Goal: Check status: Check status

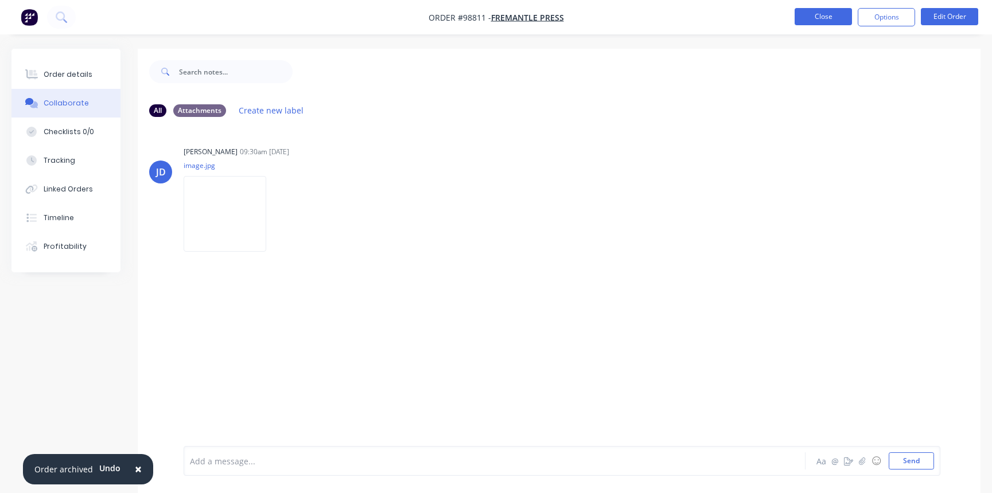
click at [820, 16] on button "Close" at bounding box center [823, 16] width 57 height 17
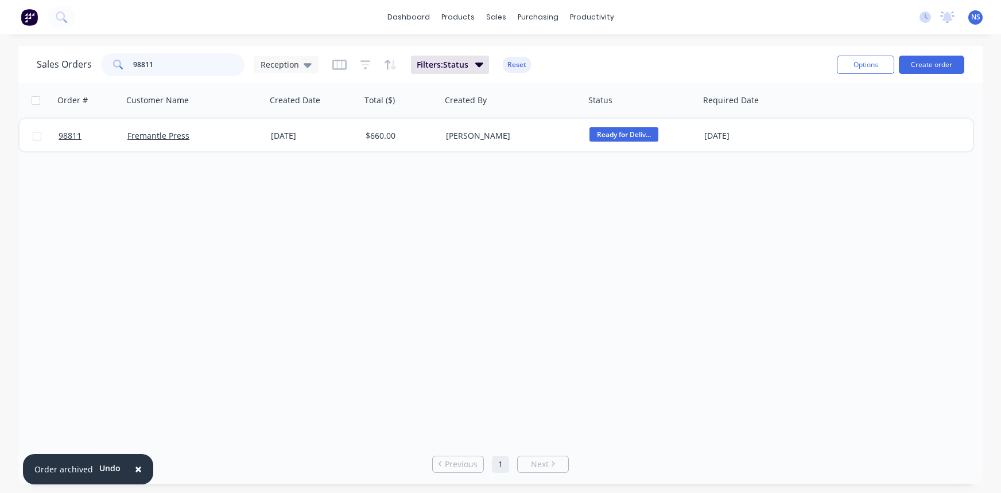
click at [192, 68] on input "98811" at bounding box center [189, 64] width 112 height 23
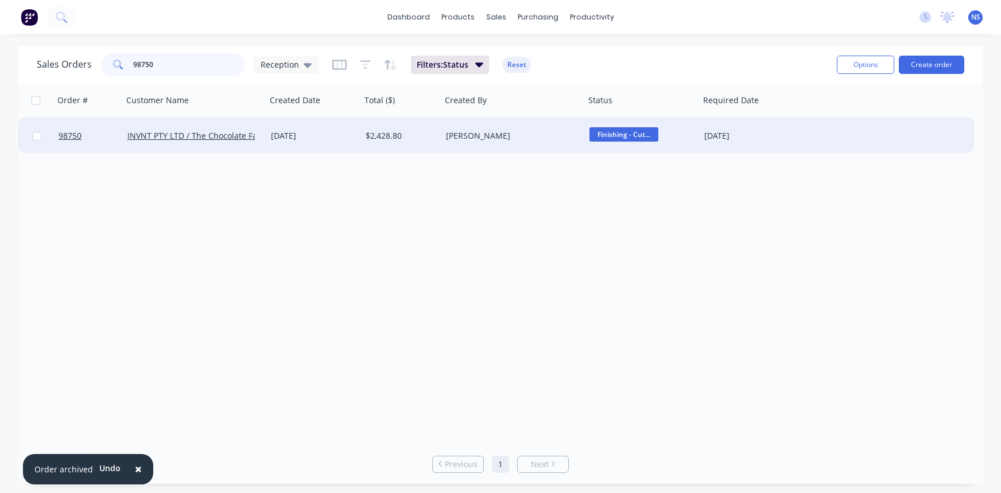
type input "98750"
click at [333, 137] on div "[DATE]" at bounding box center [313, 135] width 85 height 11
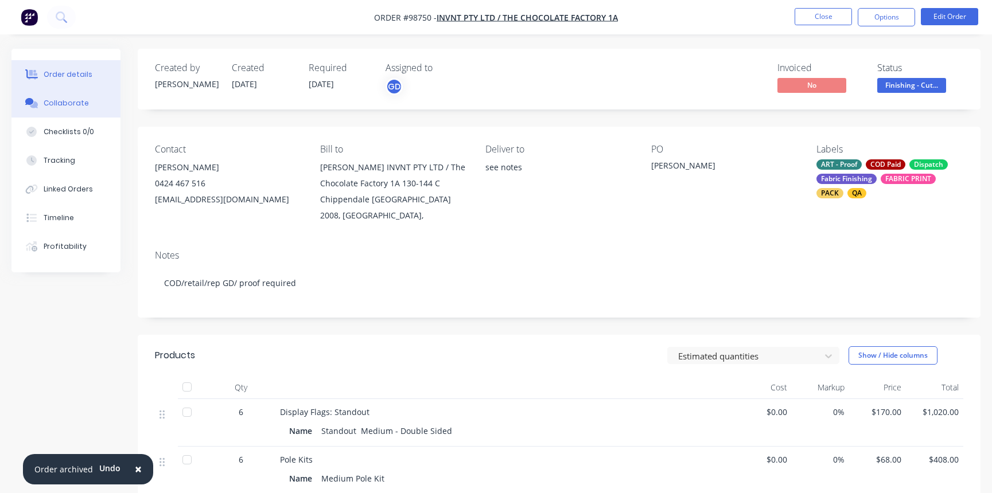
click at [63, 103] on div "Collaborate" at bounding box center [66, 103] width 45 height 10
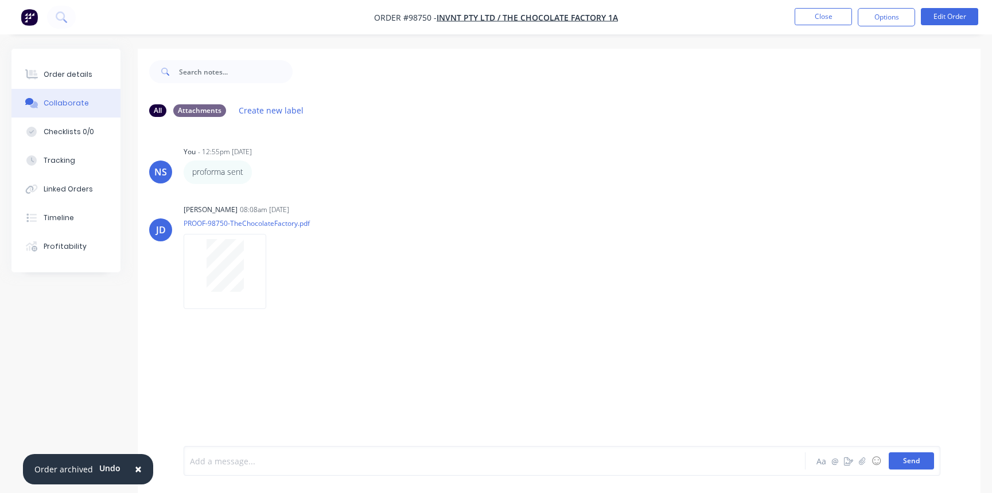
click at [904, 458] on button "Send" at bounding box center [911, 461] width 45 height 17
click at [75, 75] on div "Order details" at bounding box center [68, 74] width 49 height 10
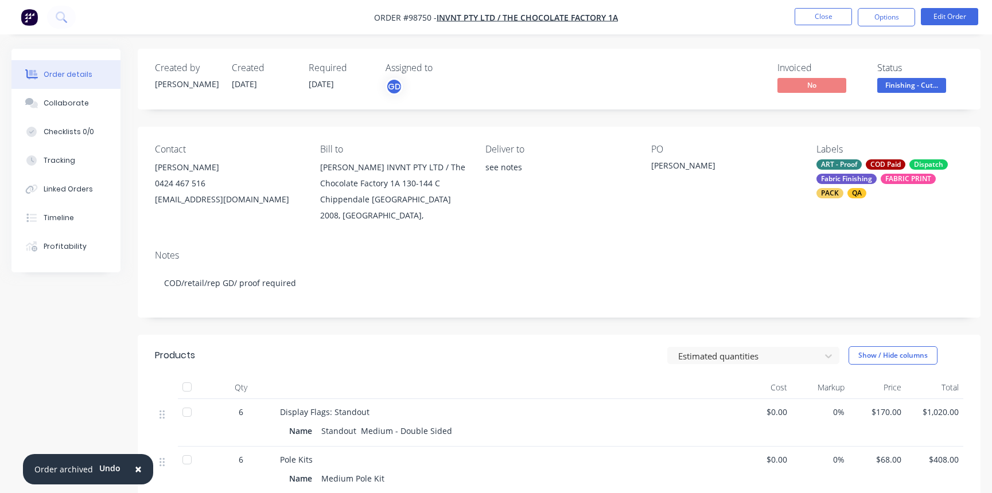
drag, startPoint x: 900, startPoint y: 79, endPoint x: 895, endPoint y: 83, distance: 6.5
click at [899, 79] on span "Finishing - Cut..." at bounding box center [911, 85] width 69 height 14
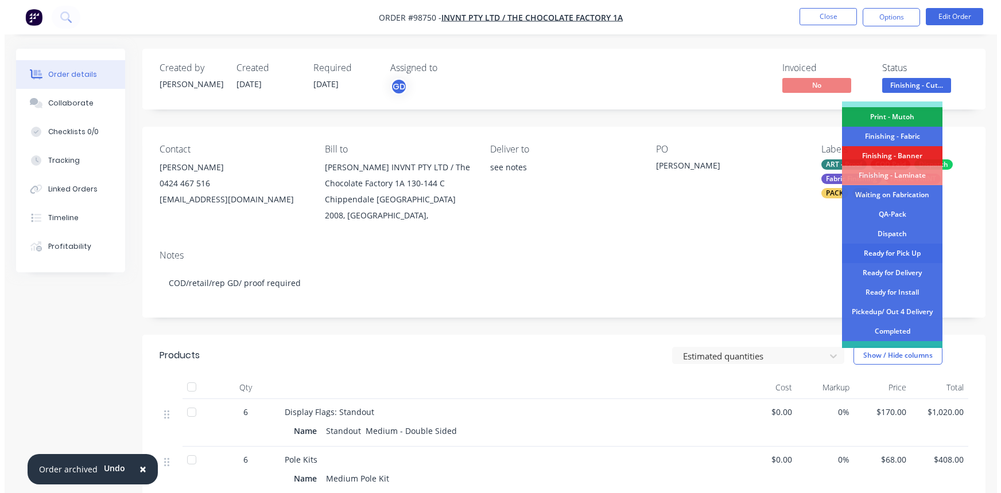
scroll to position [228, 0]
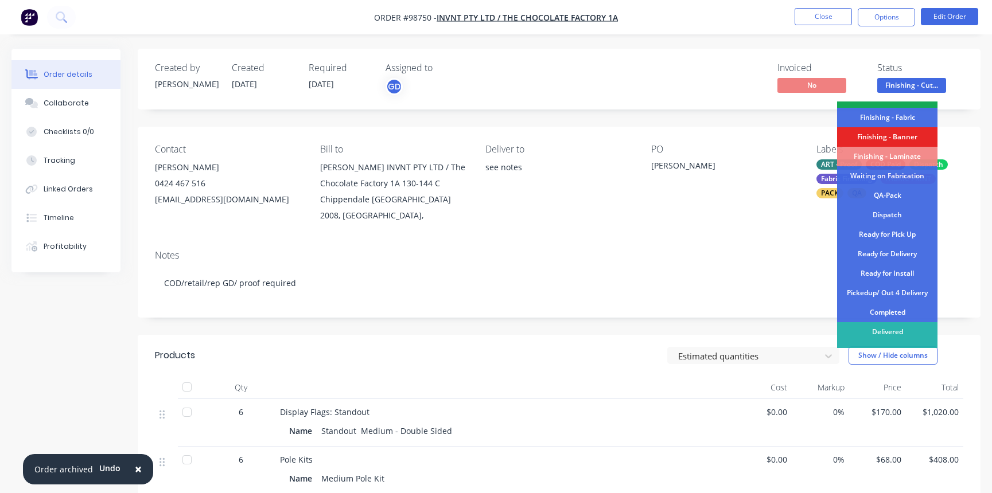
click at [896, 293] on div "Pickedup/ Out 4 Delivery" at bounding box center [887, 293] width 100 height 20
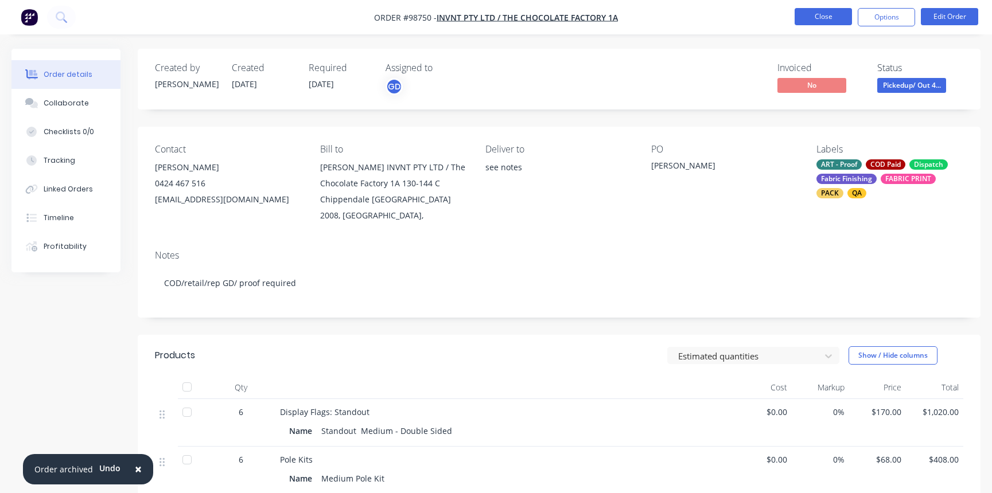
click at [822, 14] on button "Close" at bounding box center [823, 16] width 57 height 17
